Goal: Task Accomplishment & Management: Manage account settings

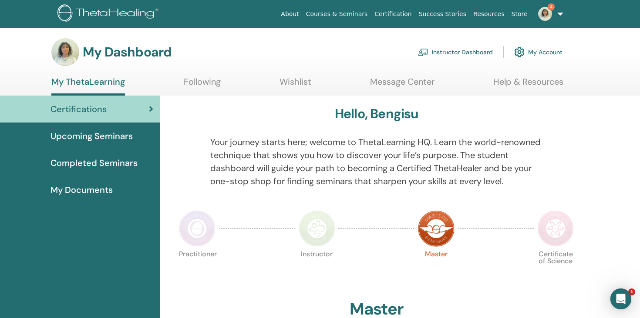
click at [468, 50] on link "Instructor Dashboard" at bounding box center [455, 52] width 75 height 19
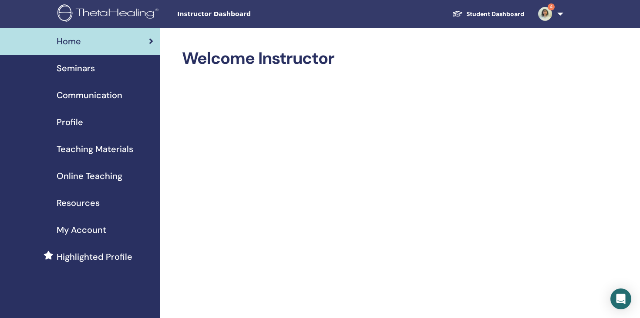
click at [102, 77] on link "Seminars" at bounding box center [80, 68] width 160 height 27
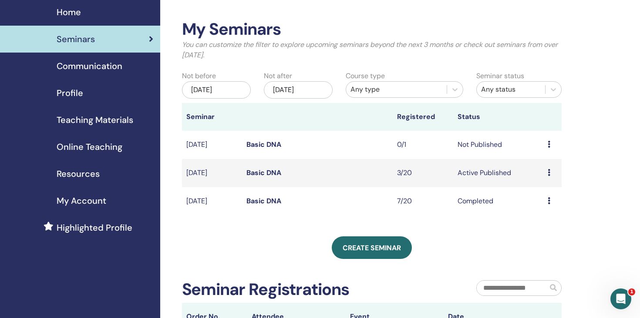
scroll to position [30, 0]
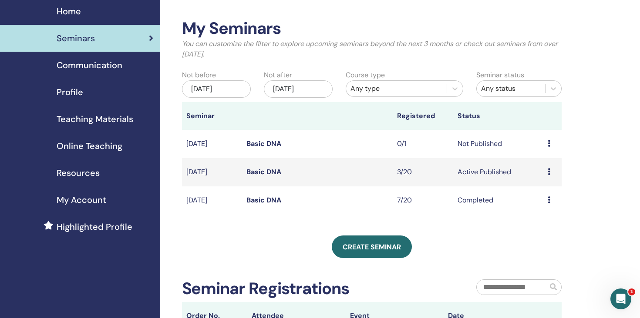
click at [267, 172] on link "Basic DNA" at bounding box center [263, 172] width 35 height 9
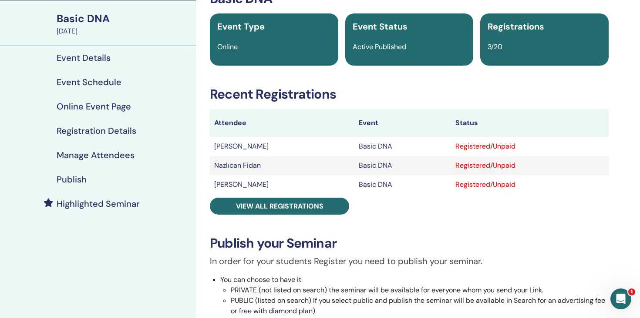
scroll to position [52, 0]
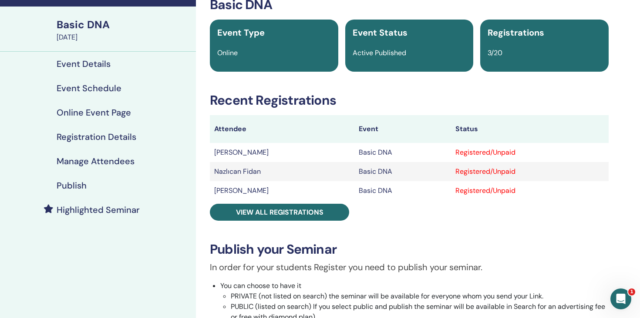
click at [105, 90] on h4 "Event Schedule" at bounding box center [89, 88] width 65 height 10
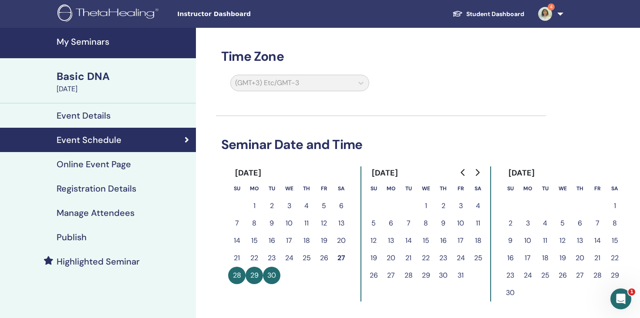
click at [129, 192] on h4 "Registration Details" at bounding box center [97, 189] width 80 height 10
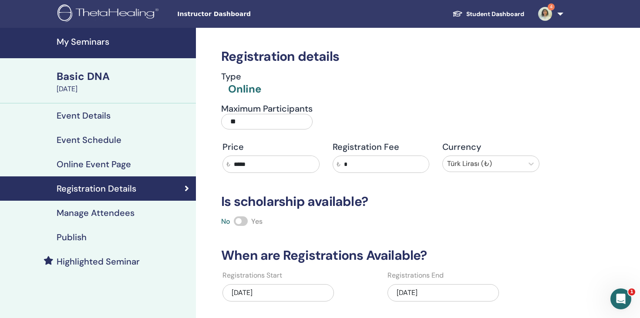
scroll to position [120, 0]
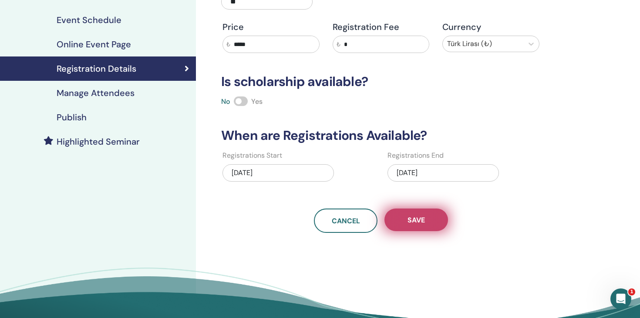
click at [420, 221] on span "Save" at bounding box center [415, 220] width 17 height 9
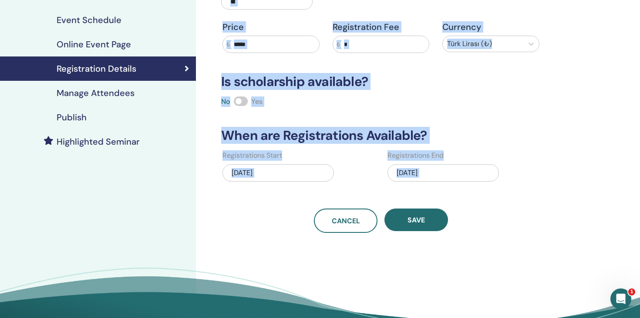
scroll to position [0, 0]
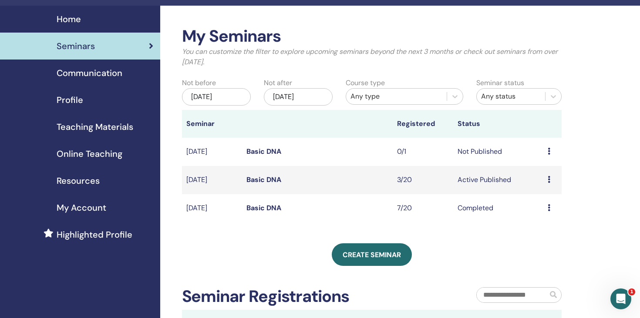
click at [550, 151] on div "Preview Edit Attendees Cancel" at bounding box center [552, 152] width 10 height 10
click at [547, 173] on li "Edit" at bounding box center [545, 171] width 47 height 13
click at [274, 152] on link "Basic DNA" at bounding box center [263, 151] width 35 height 9
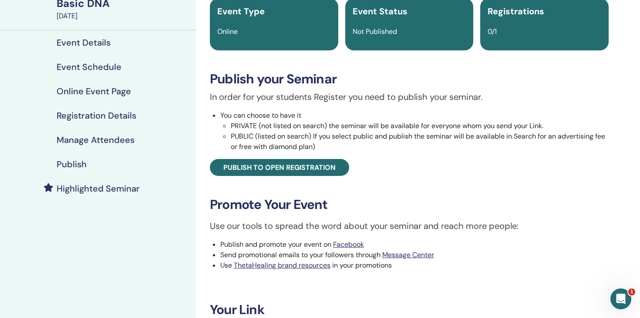
scroll to position [27, 0]
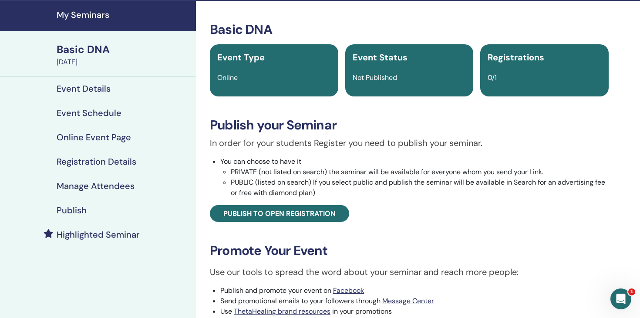
click at [101, 96] on link "Event Details" at bounding box center [98, 89] width 196 height 24
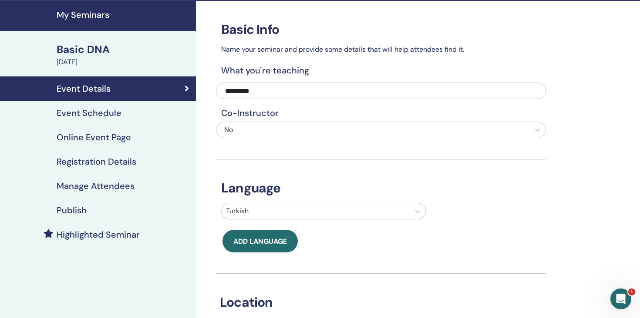
click at [107, 117] on h4 "Event Schedule" at bounding box center [89, 113] width 65 height 10
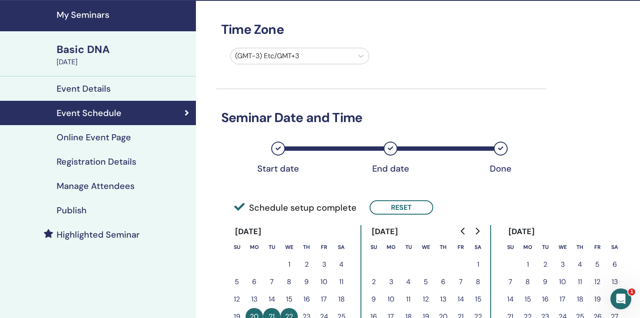
click at [118, 146] on link "Online Event Page" at bounding box center [98, 137] width 196 height 24
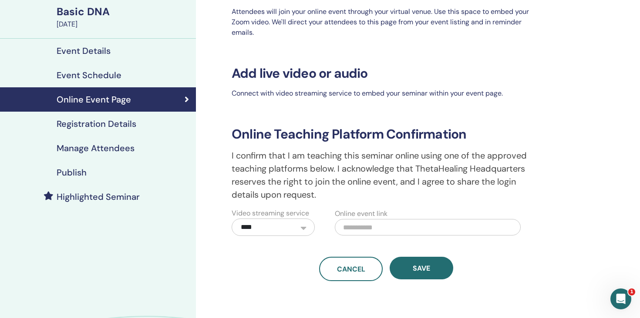
scroll to position [73, 0]
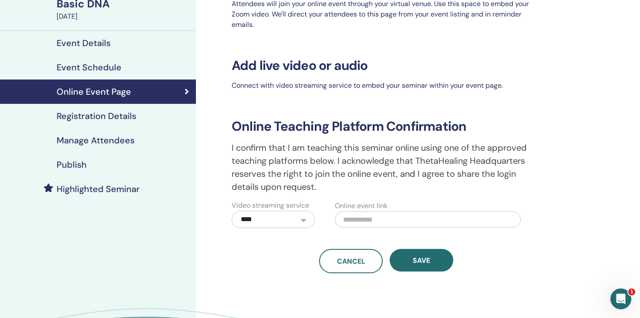
click at [124, 111] on h4 "Registration Details" at bounding box center [97, 116] width 80 height 10
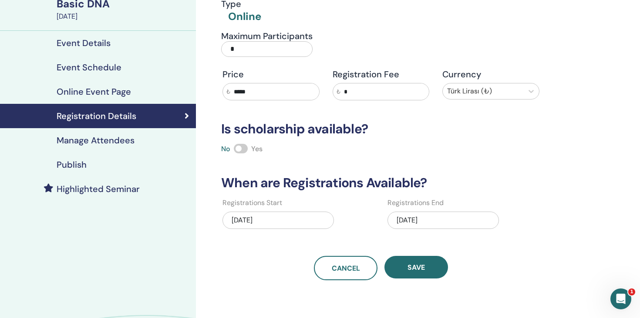
click at [266, 50] on input "*" at bounding box center [266, 49] width 91 height 16
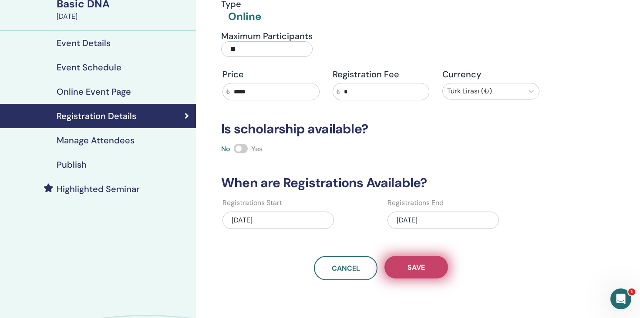
type input "**"
click at [412, 270] on span "Save" at bounding box center [415, 267] width 17 height 9
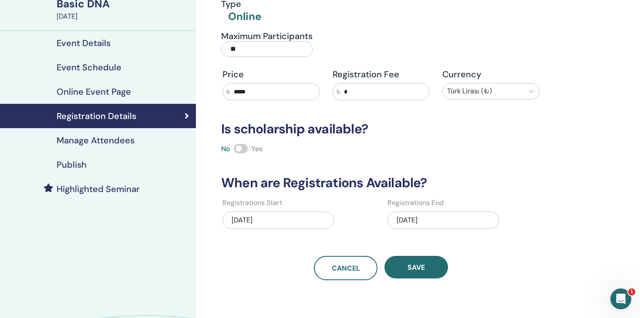
click at [419, 224] on div "[DATE]" at bounding box center [442, 220] width 111 height 17
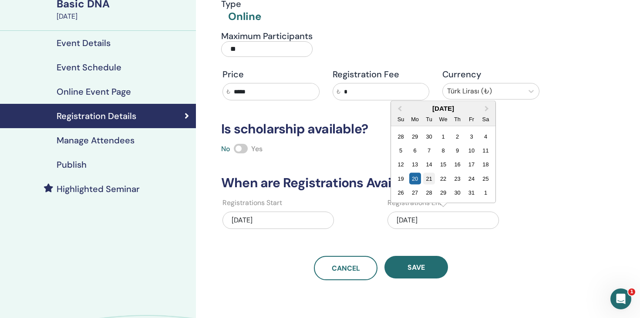
click at [429, 181] on div "21" at bounding box center [429, 179] width 12 height 12
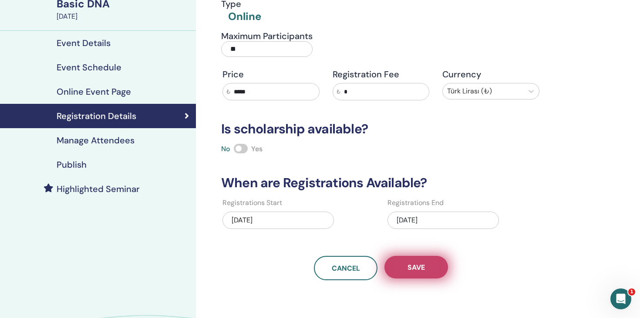
click at [419, 266] on span "Save" at bounding box center [415, 267] width 17 height 9
